Goal: Information Seeking & Learning: Learn about a topic

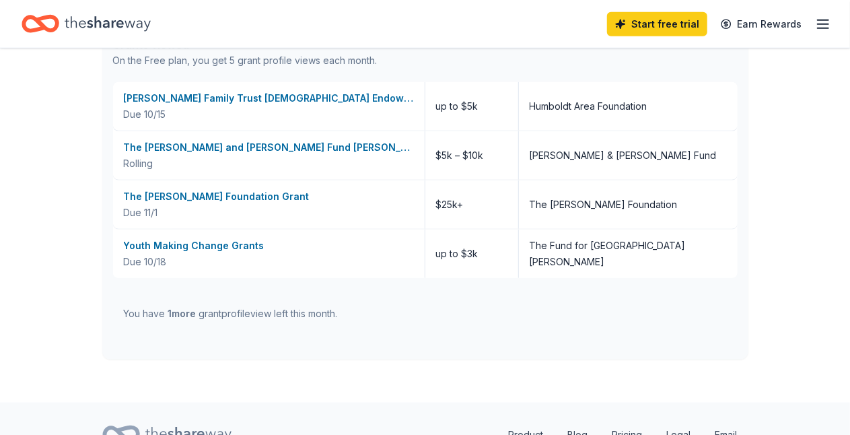
scroll to position [538, 0]
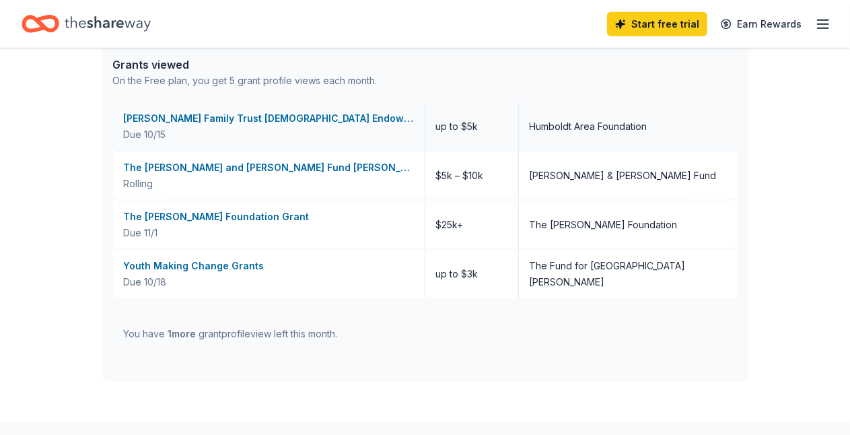
click at [245, 116] on div "Hansen Family Trust Christian Endowment Fund Grants" at bounding box center [269, 118] width 290 height 16
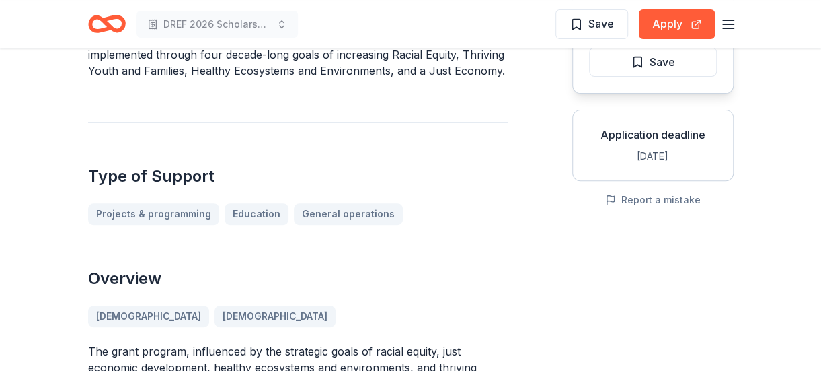
scroll to position [740, 0]
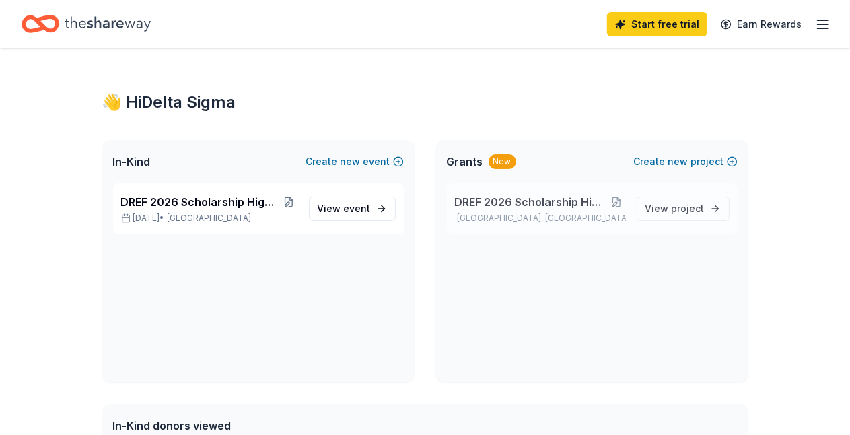
click at [531, 196] on span "DREF 2026 Scholarship High School Seniors" at bounding box center [531, 202] width 153 height 16
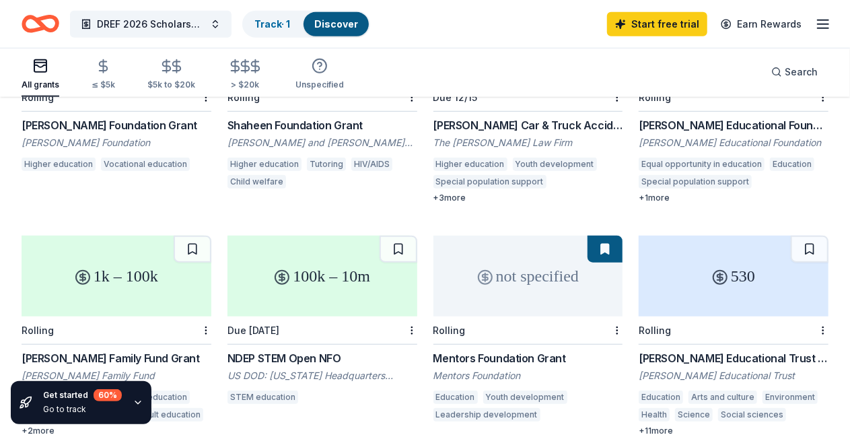
scroll to position [538, 0]
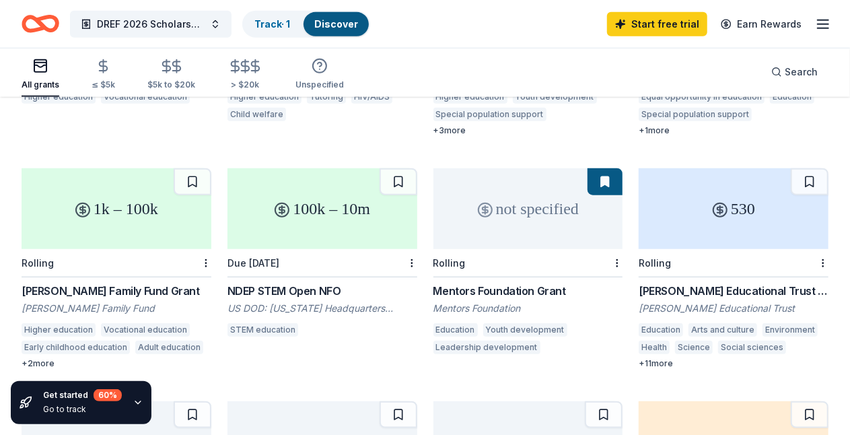
click at [433, 229] on div "not specified" at bounding box center [528, 208] width 190 height 81
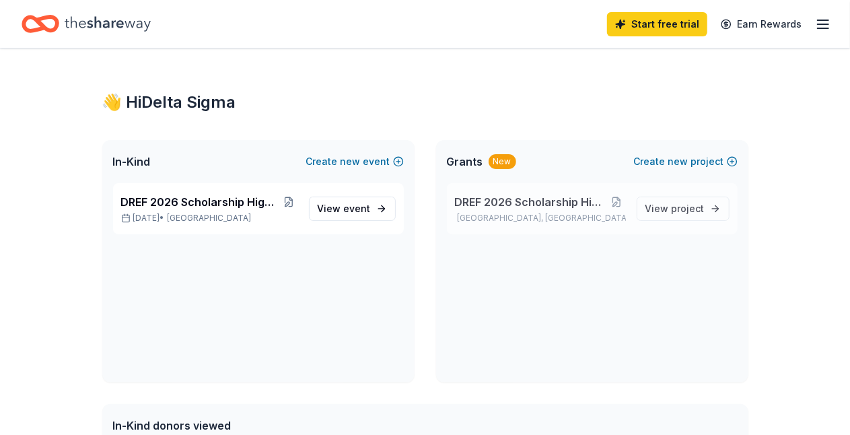
click at [504, 201] on span "DREF 2026 Scholarship High School Seniors" at bounding box center [531, 202] width 153 height 16
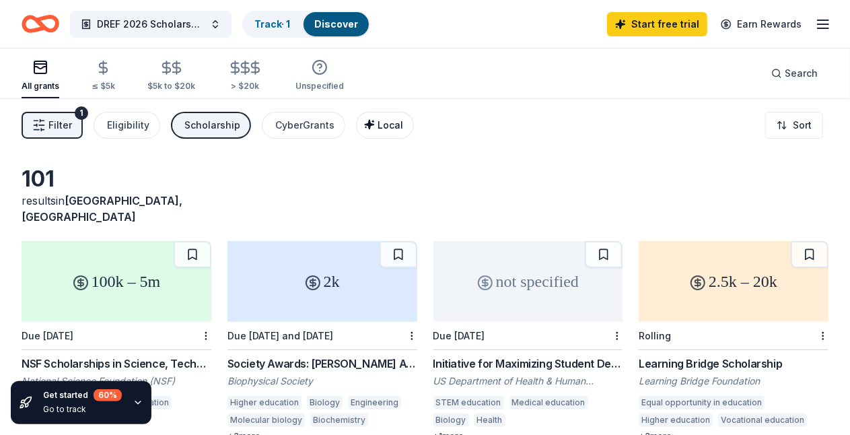
click at [394, 126] on span "Local" at bounding box center [390, 124] width 26 height 11
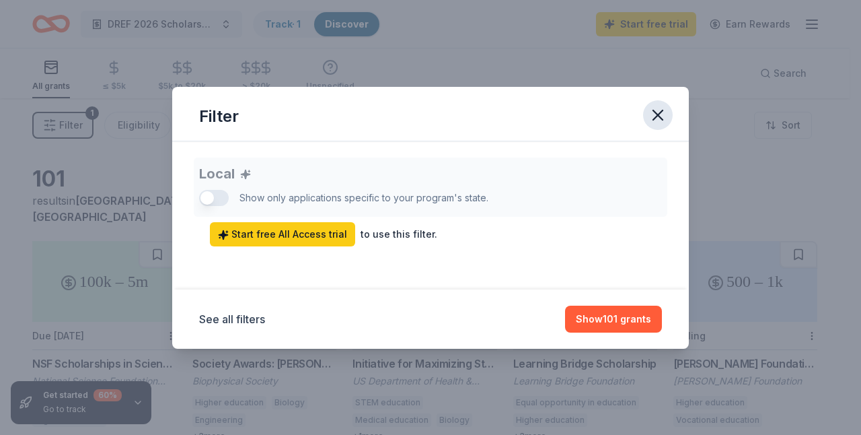
click at [661, 113] on icon "button" at bounding box center [657, 115] width 19 height 19
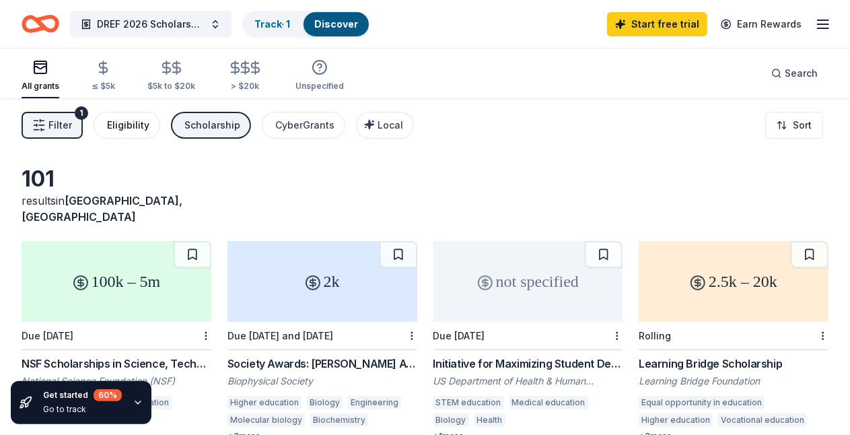
click at [149, 126] on div "Eligibility" at bounding box center [128, 125] width 42 height 16
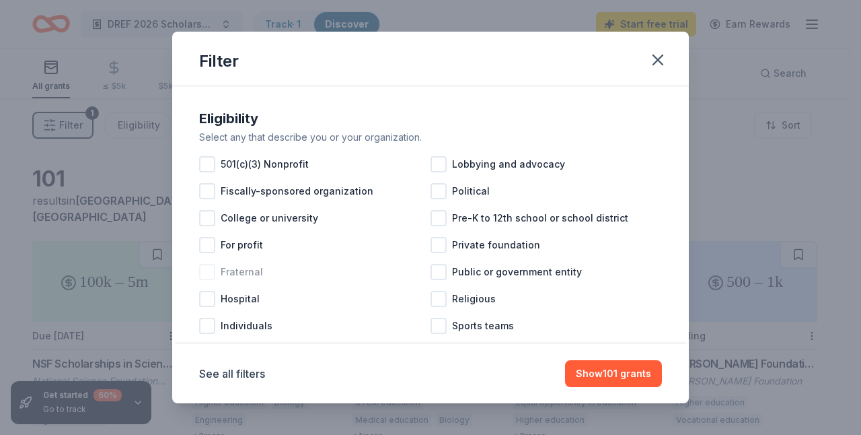
click at [205, 267] on div at bounding box center [207, 272] width 16 height 16
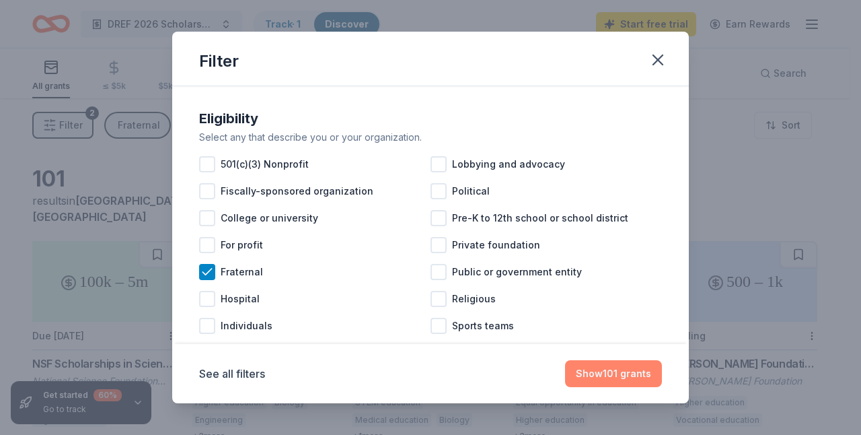
click at [618, 371] on button "Show 101 grants" at bounding box center [613, 373] width 97 height 27
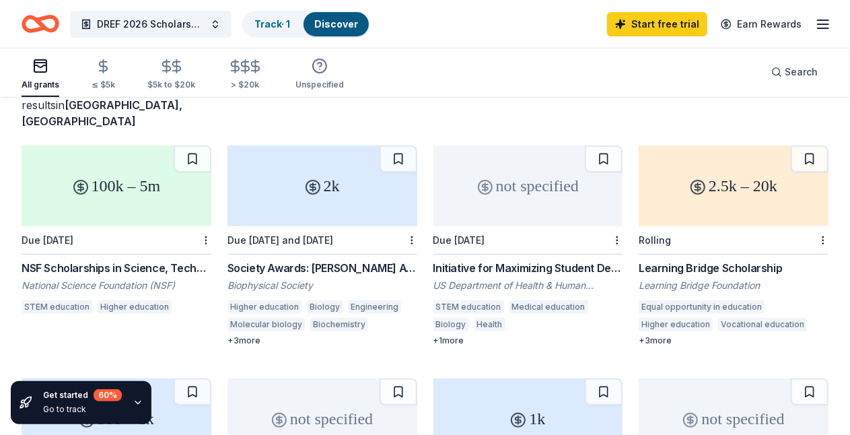
scroll to position [135, 0]
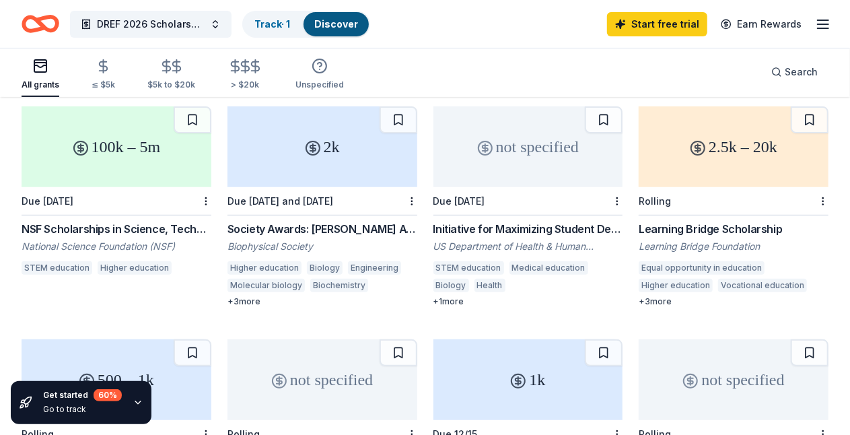
click at [638, 151] on div "2.5k – 20k" at bounding box center [733, 146] width 190 height 81
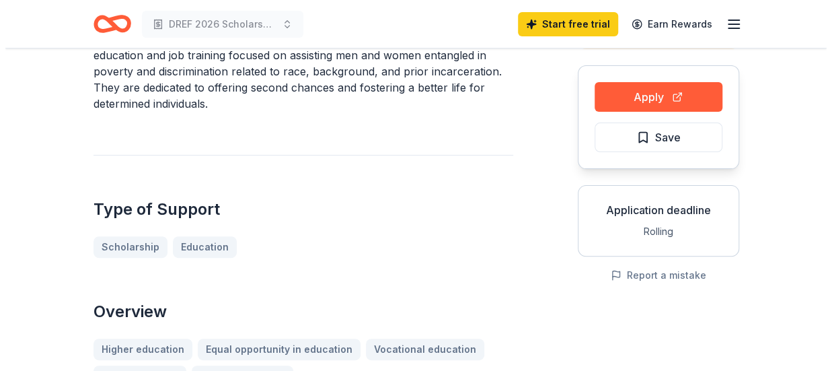
scroll to position [135, 0]
